Goal: Task Accomplishment & Management: Manage account settings

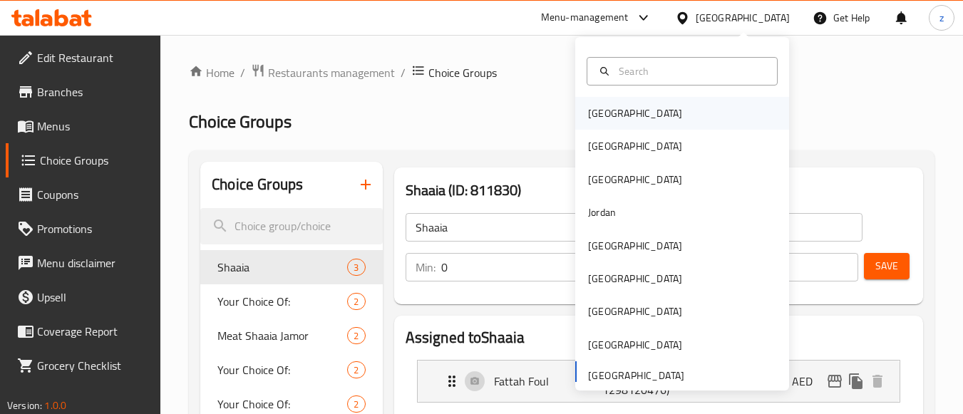
click at [605, 119] on div "[GEOGRAPHIC_DATA]" at bounding box center [635, 114] width 94 height 16
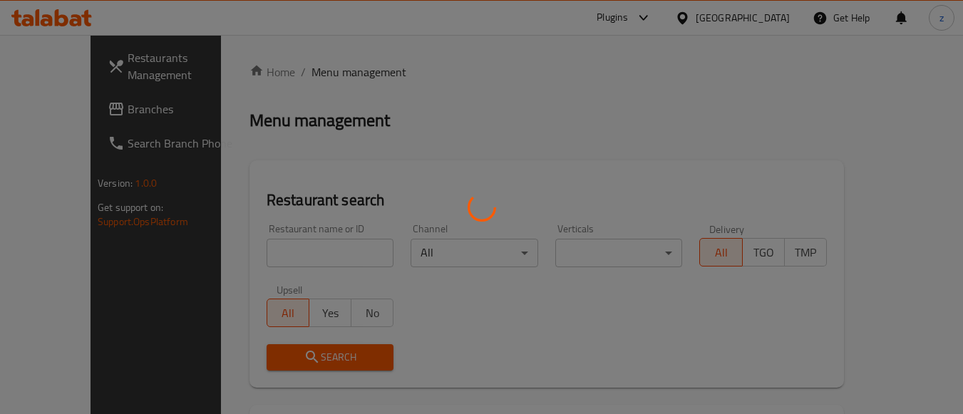
click at [781, 96] on div at bounding box center [481, 207] width 963 height 414
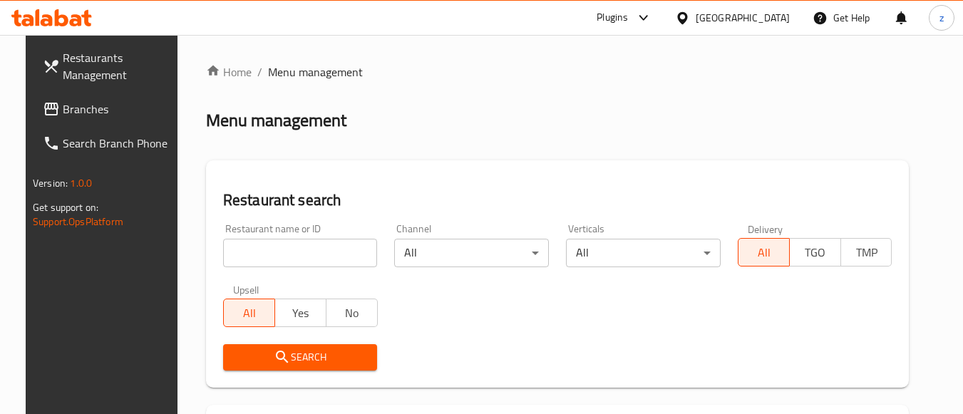
click at [759, 23] on div "[GEOGRAPHIC_DATA]" at bounding box center [743, 18] width 94 height 16
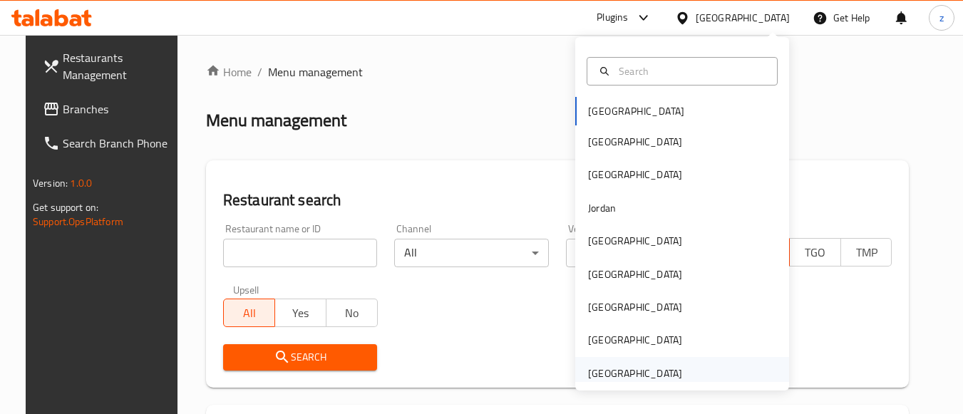
click at [633, 370] on div "[GEOGRAPHIC_DATA]" at bounding box center [635, 374] width 94 height 16
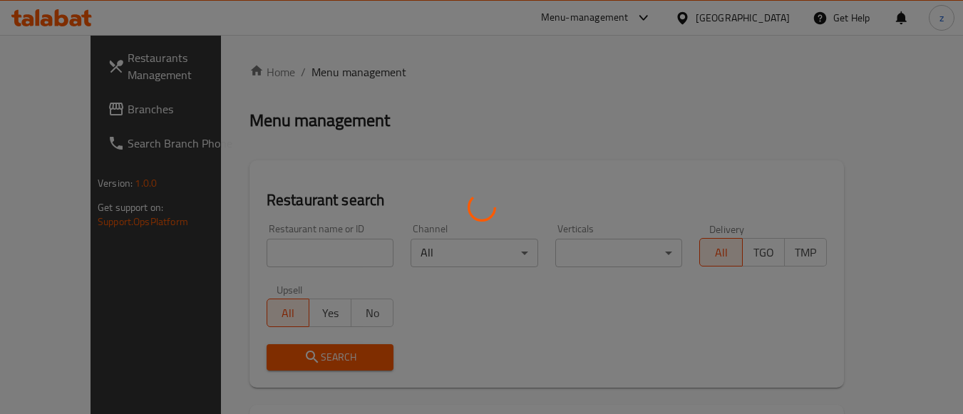
click at [443, 113] on div at bounding box center [481, 207] width 963 height 414
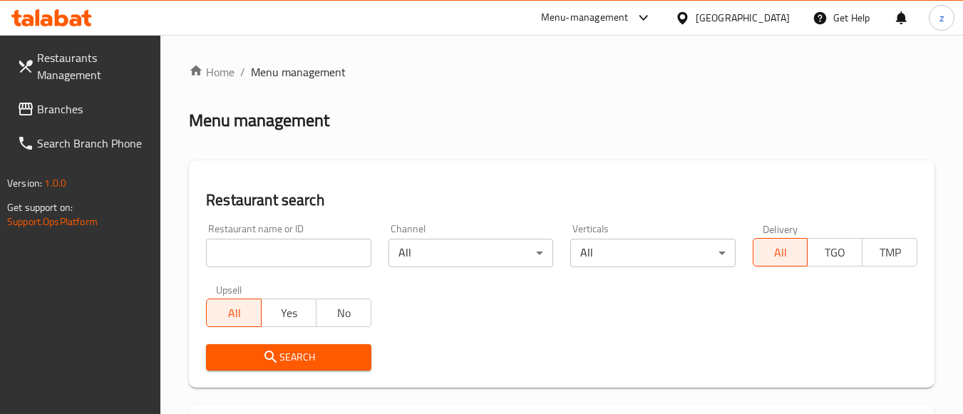
drag, startPoint x: 123, startPoint y: 101, endPoint x: 124, endPoint y: 108, distance: 7.3
click at [123, 101] on span "Branches" at bounding box center [93, 109] width 113 height 17
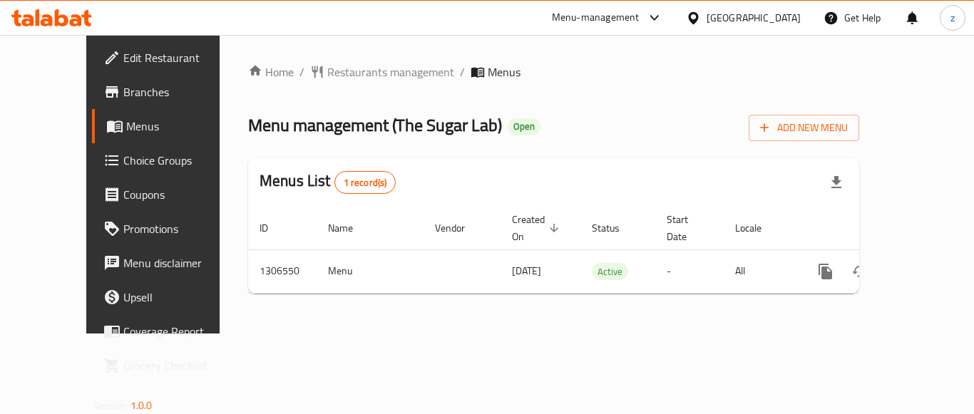
click at [123, 152] on span "Choice Groups" at bounding box center [180, 160] width 114 height 17
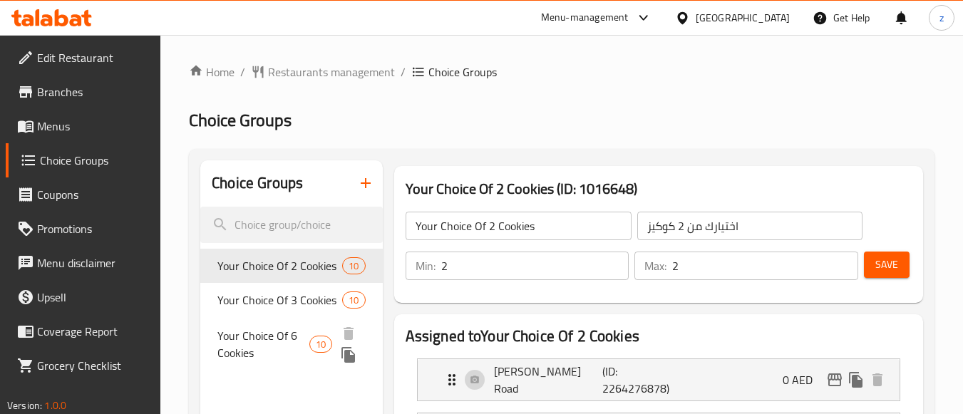
click at [298, 351] on span "Your Choice Of 6 Cookies" at bounding box center [263, 344] width 92 height 34
type input "Your Choice Of 6 Cookies"
type input "إختيارك من 6 كوكيز"
type input "6"
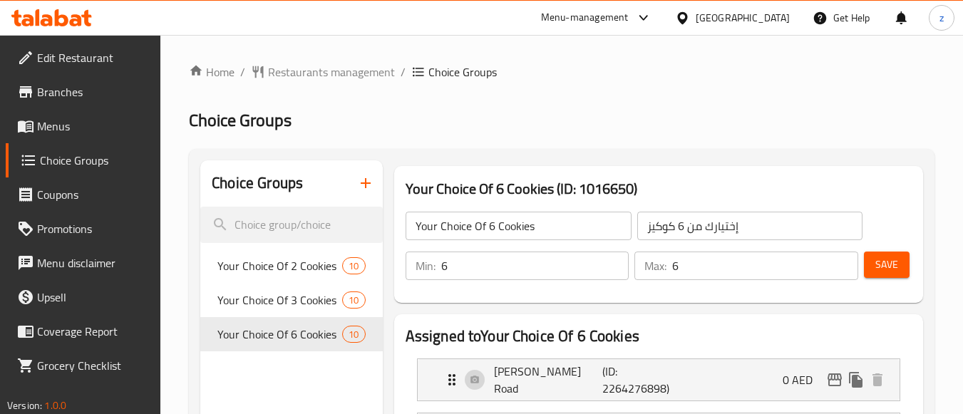
click at [508, 270] on input "6" at bounding box center [535, 266] width 188 height 29
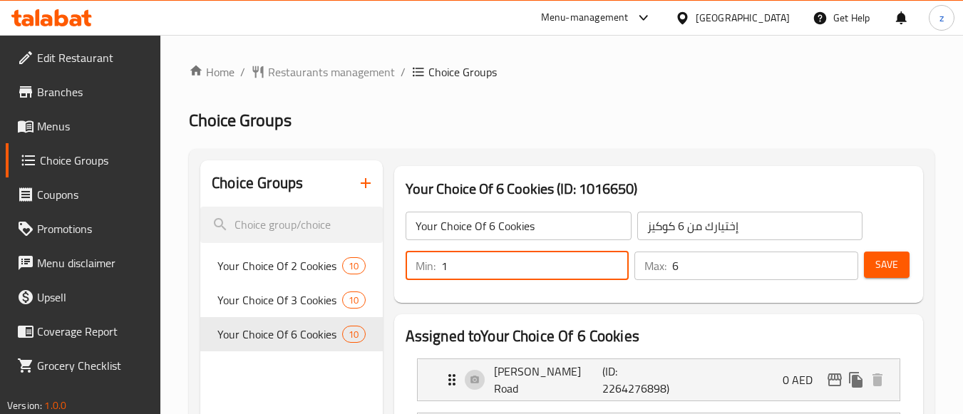
type input "1"
click at [696, 267] on input "6" at bounding box center [765, 266] width 186 height 29
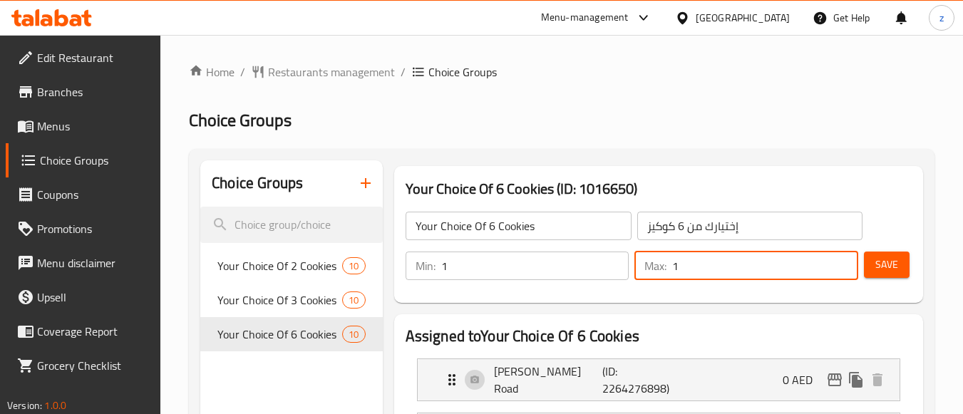
type input "1"
click at [598, 118] on h2 "Choice Groups" at bounding box center [562, 120] width 746 height 23
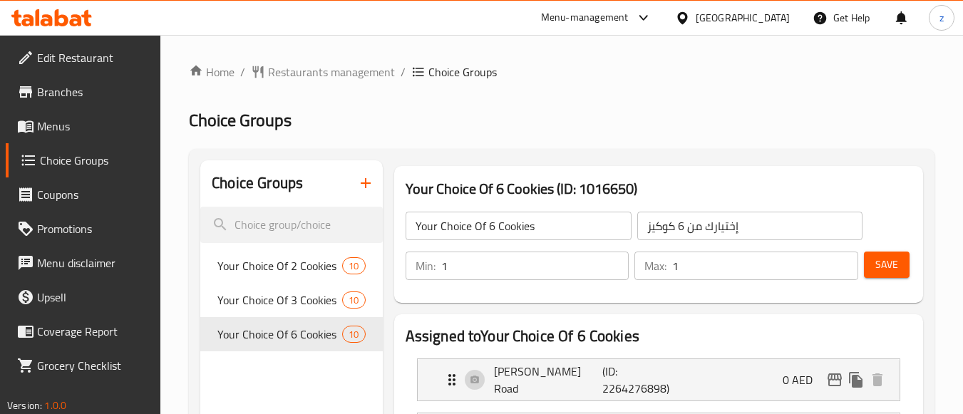
scroll to position [71, 0]
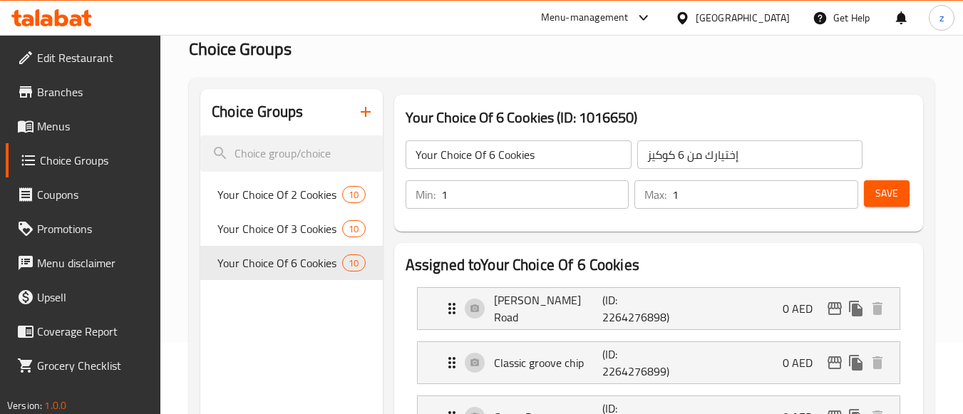
click at [533, 197] on input "1" at bounding box center [535, 194] width 188 height 29
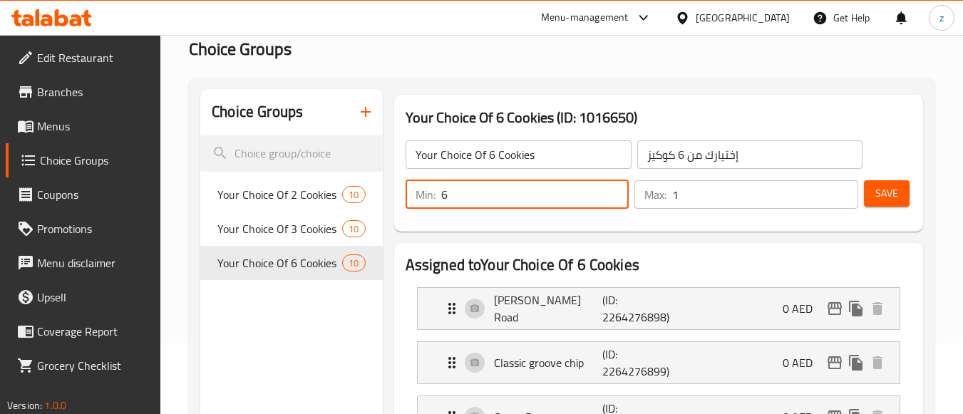
type input "6"
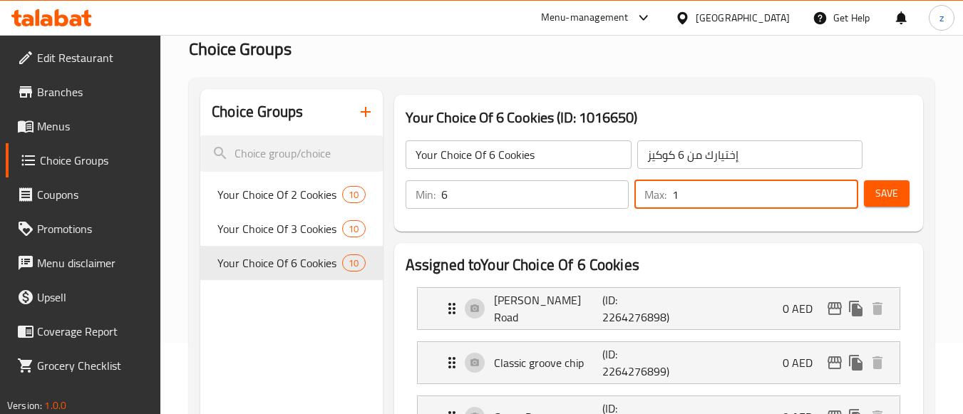
click at [707, 195] on input "1" at bounding box center [765, 194] width 186 height 29
type input "6"
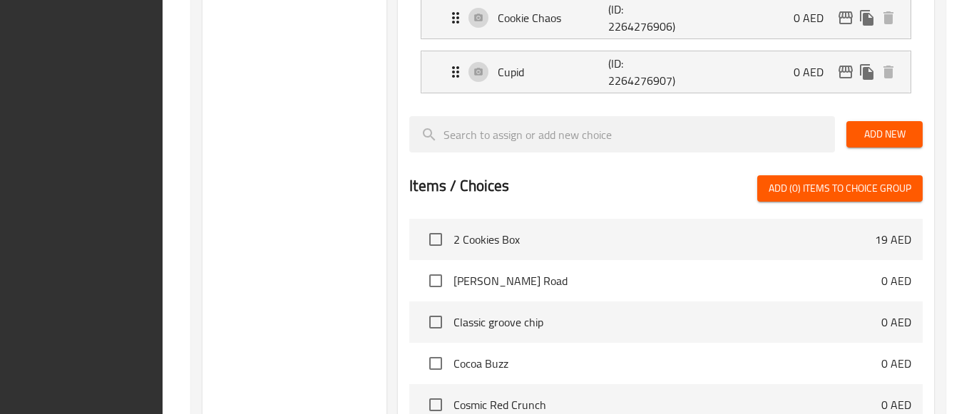
scroll to position [1000, 0]
